Goal: Unclear: Unclear

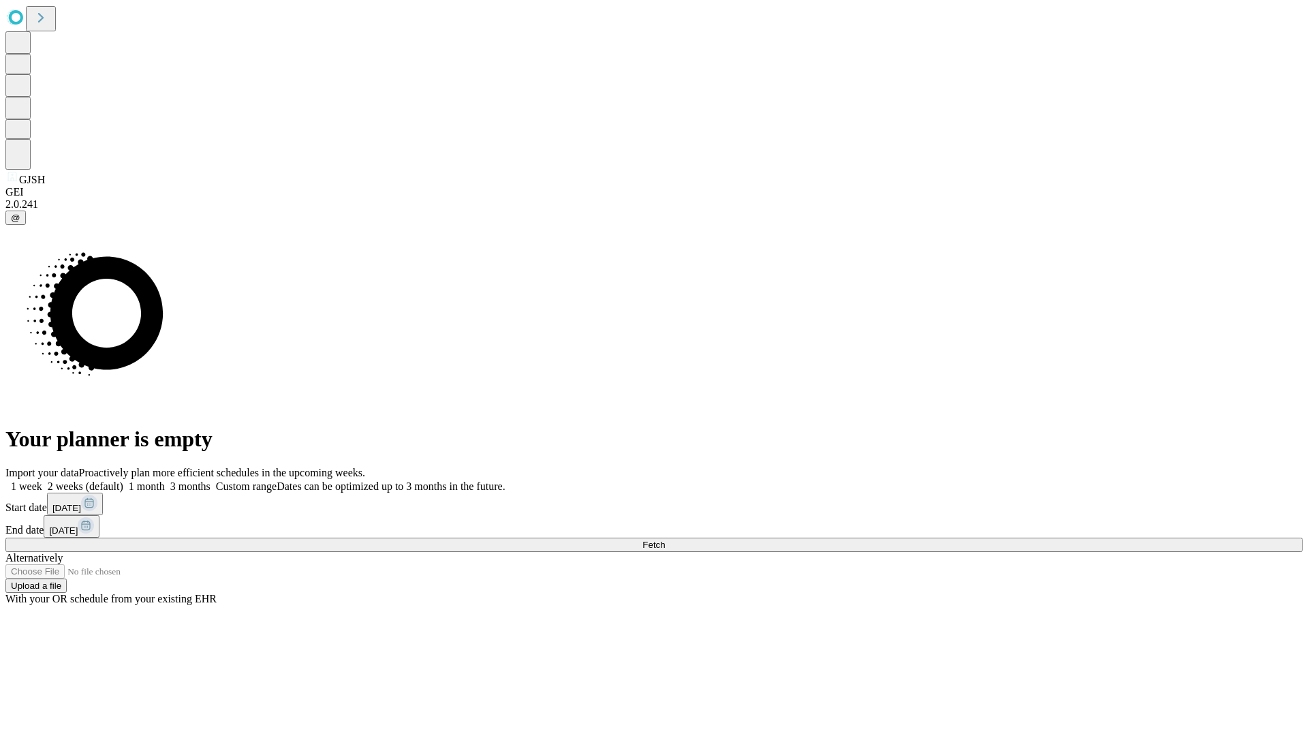
click at [665, 540] on span "Fetch" at bounding box center [654, 545] width 22 height 10
